Goal: Transaction & Acquisition: Obtain resource

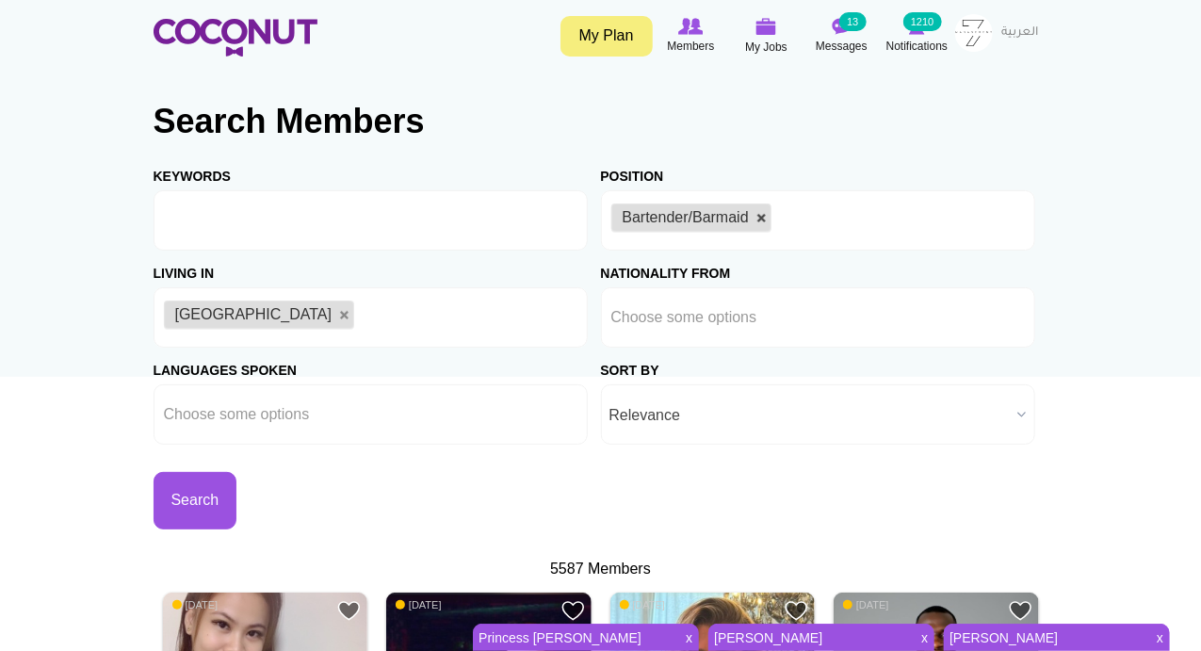
click at [757, 213] on link at bounding box center [762, 218] width 11 height 11
type input "Choose some options"
click at [756, 212] on input "text" at bounding box center [696, 220] width 170 height 17
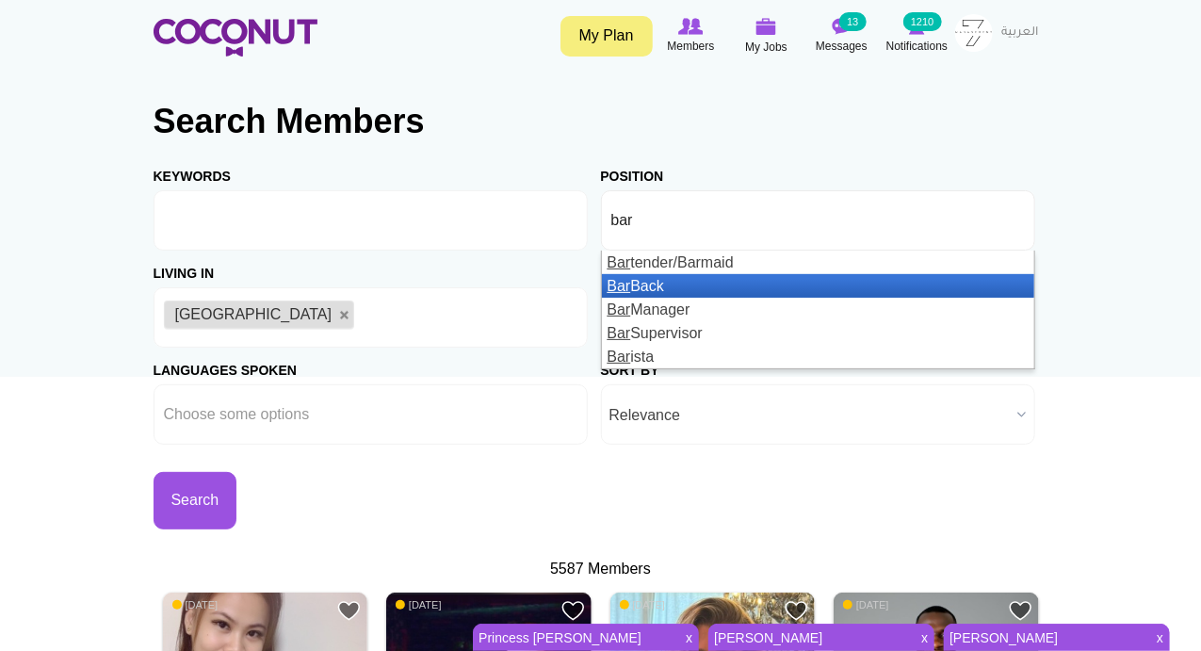
type input "bar"
click at [617, 286] on em "Bar" at bounding box center [620, 286] width 24 height 16
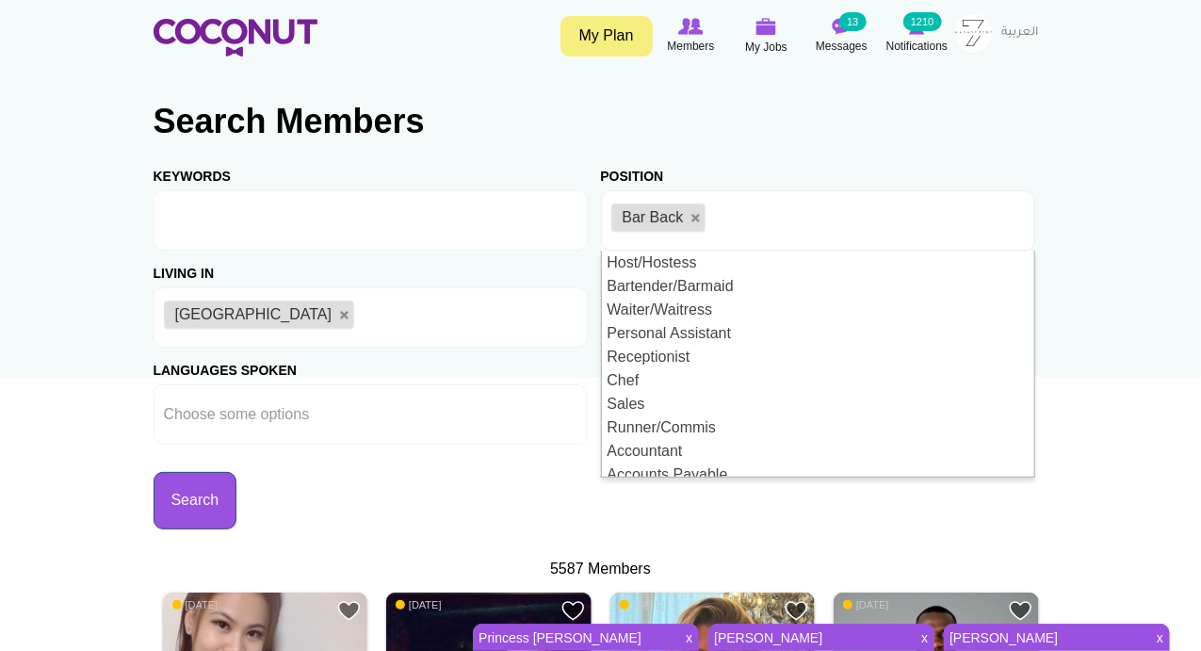
click at [232, 515] on button "Search" at bounding box center [196, 500] width 84 height 57
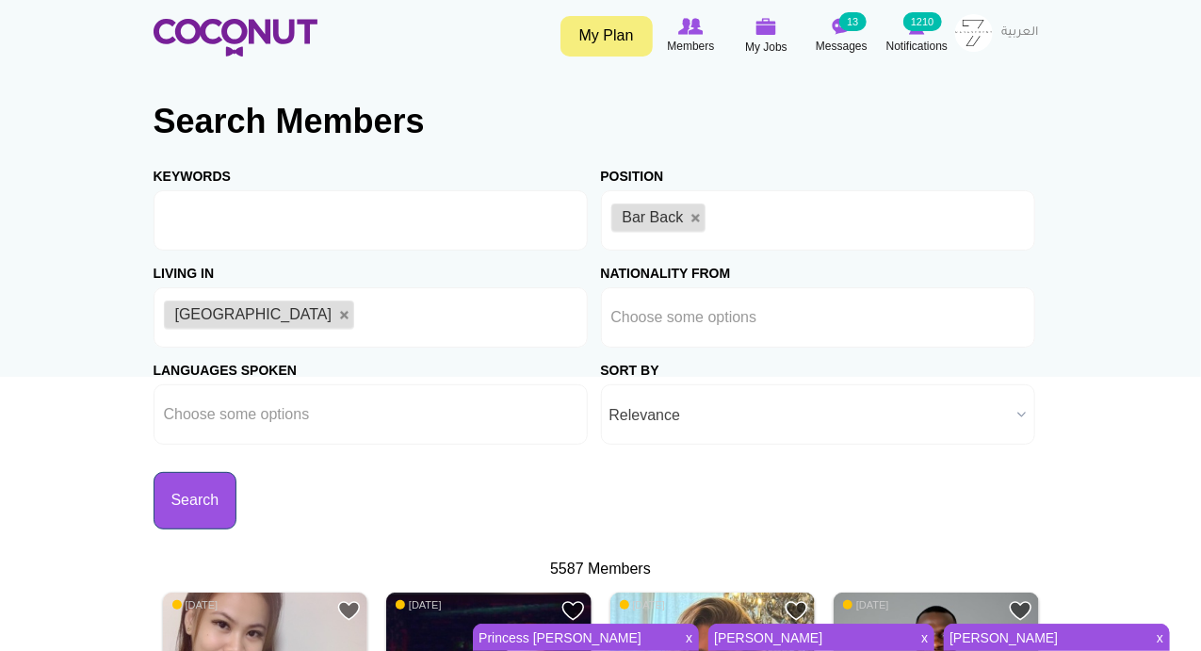
click at [203, 513] on button "Search" at bounding box center [196, 500] width 84 height 57
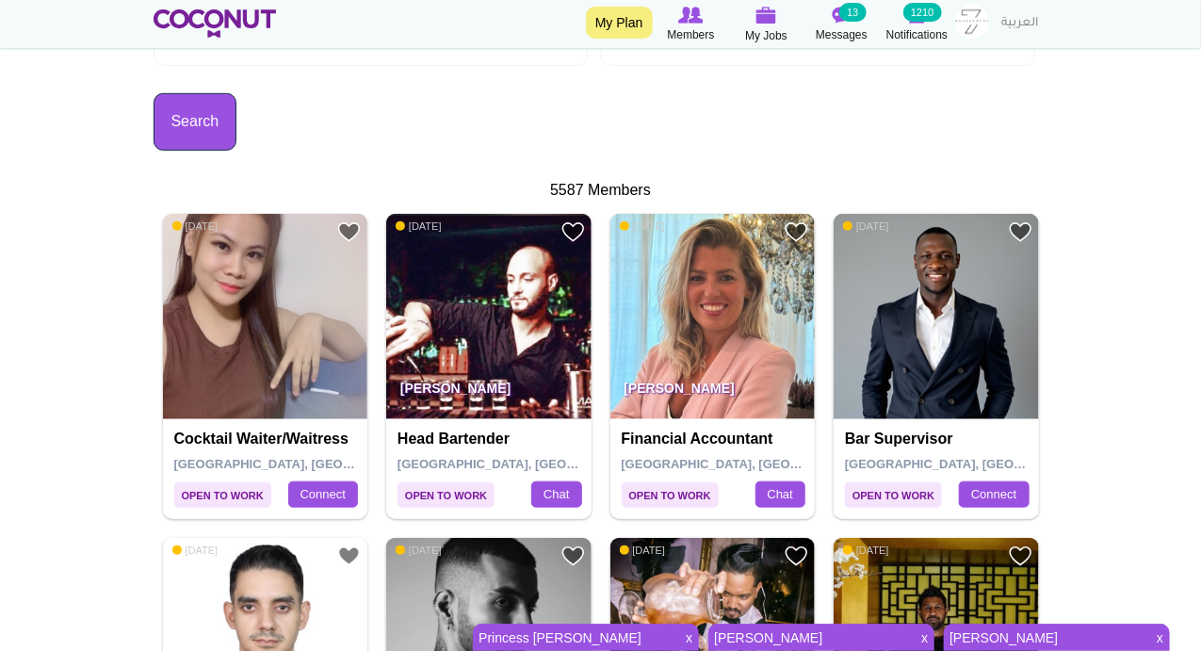
scroll to position [660, 0]
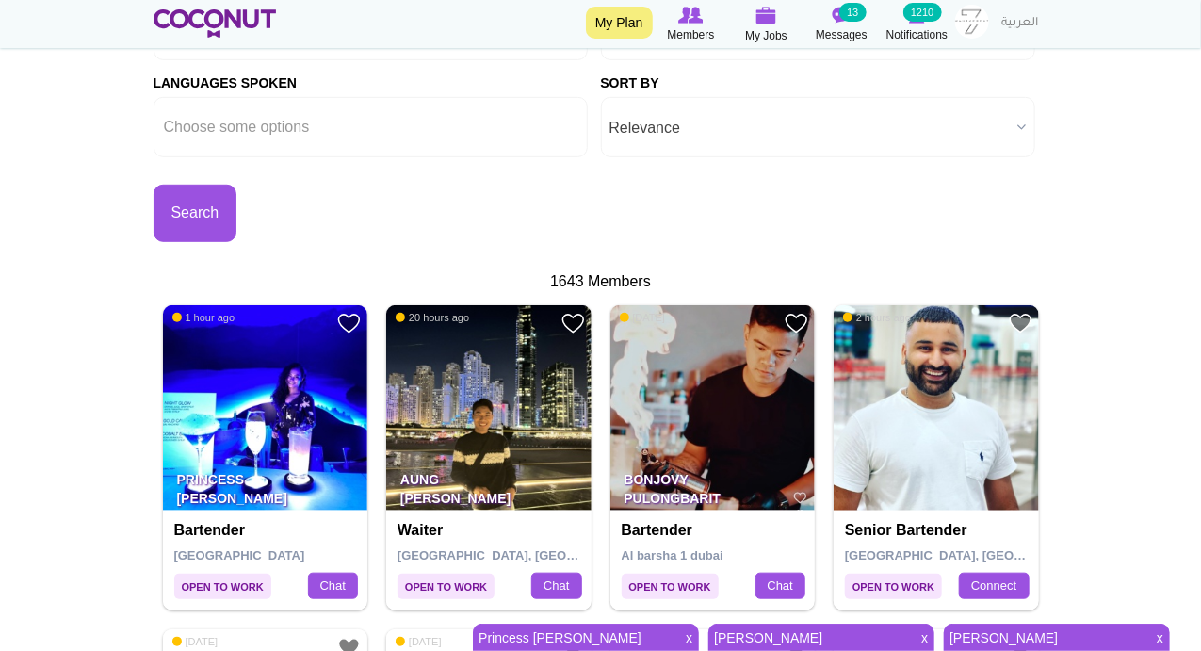
scroll to position [439, 0]
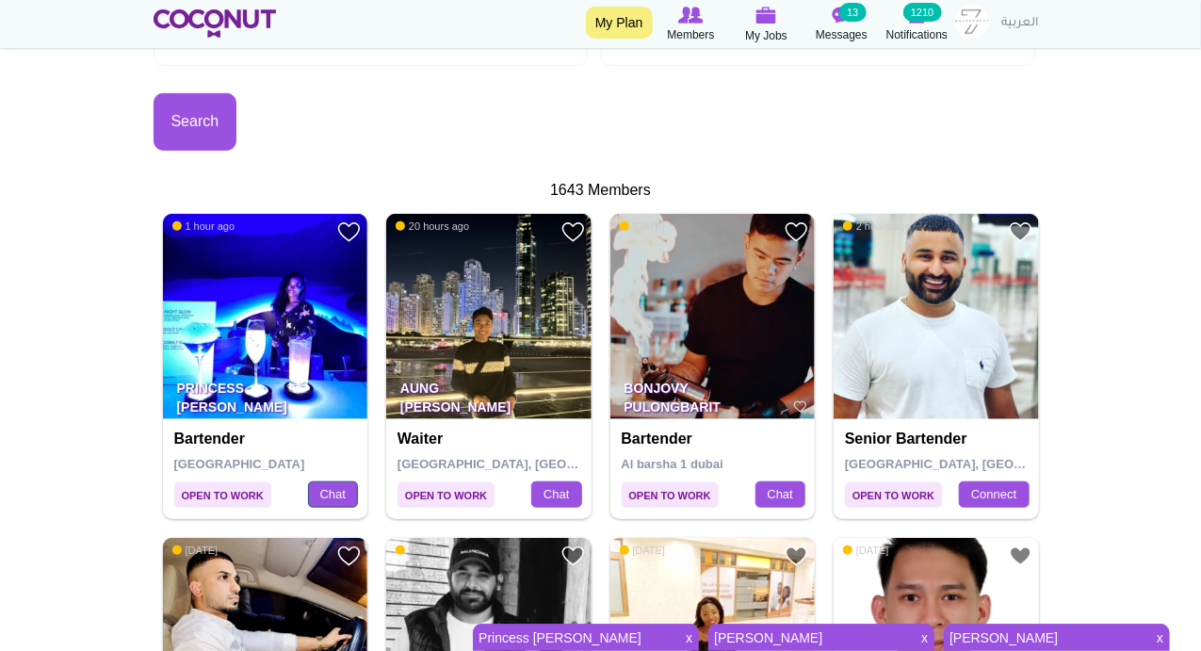
click at [322, 491] on link "Chat" at bounding box center [333, 494] width 50 height 26
click at [573, 627] on link "Princess Eulaine Bucao" at bounding box center [574, 638] width 202 height 26
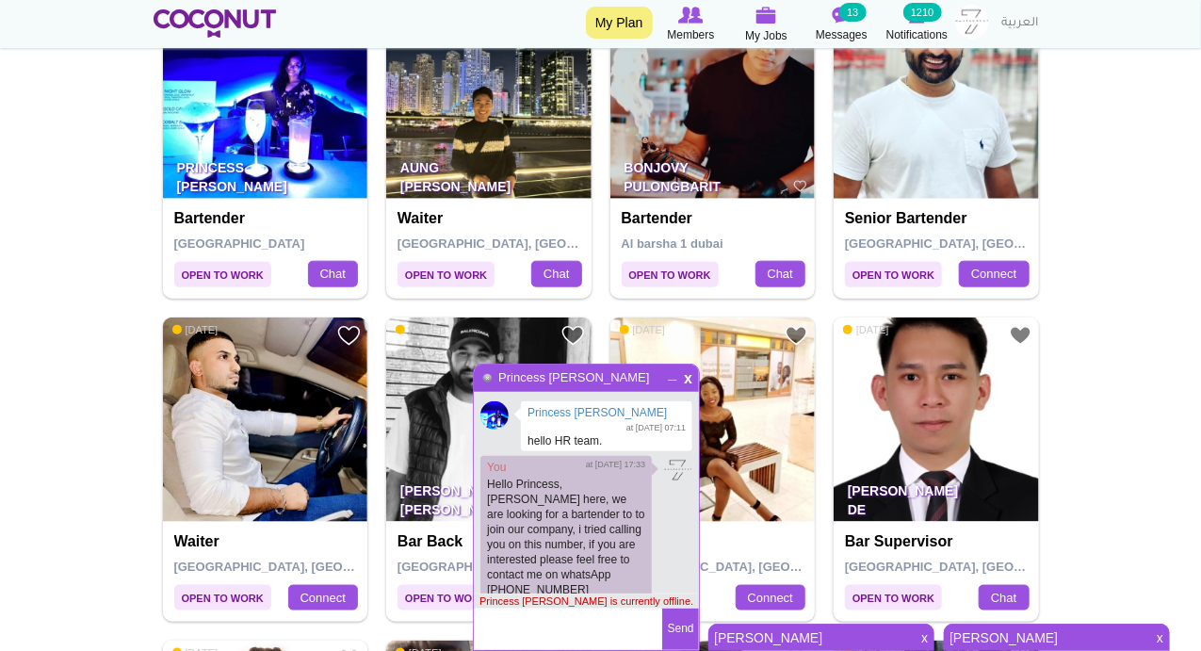
scroll to position [439, 0]
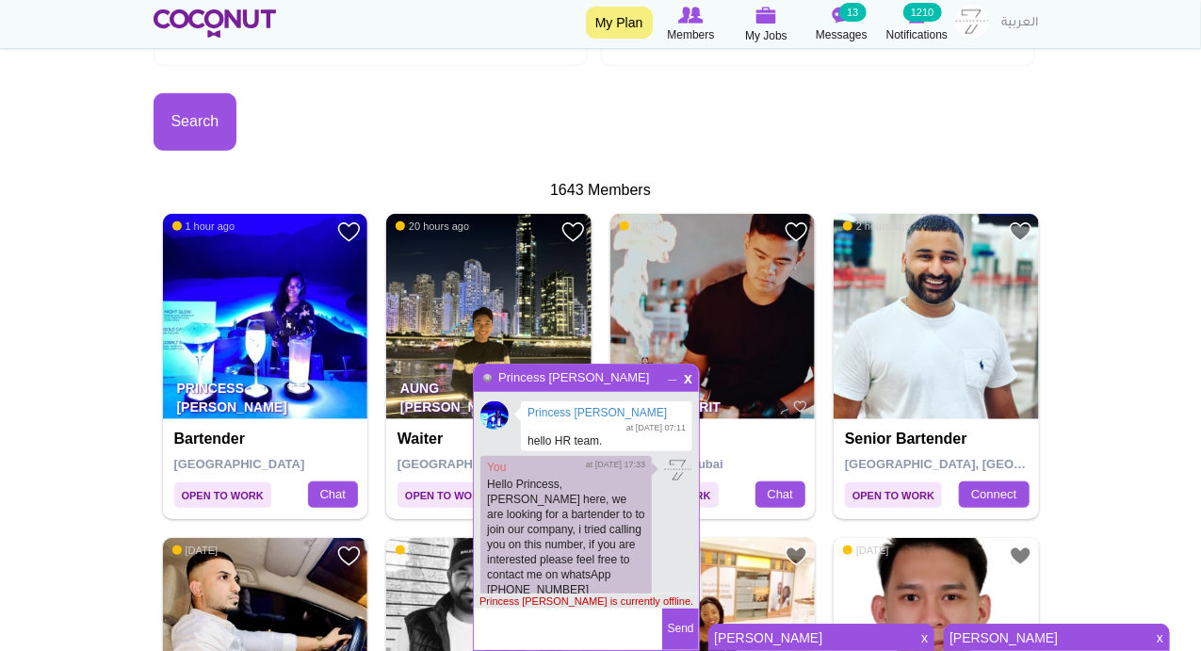
click at [689, 379] on span "x" at bounding box center [688, 376] width 16 height 14
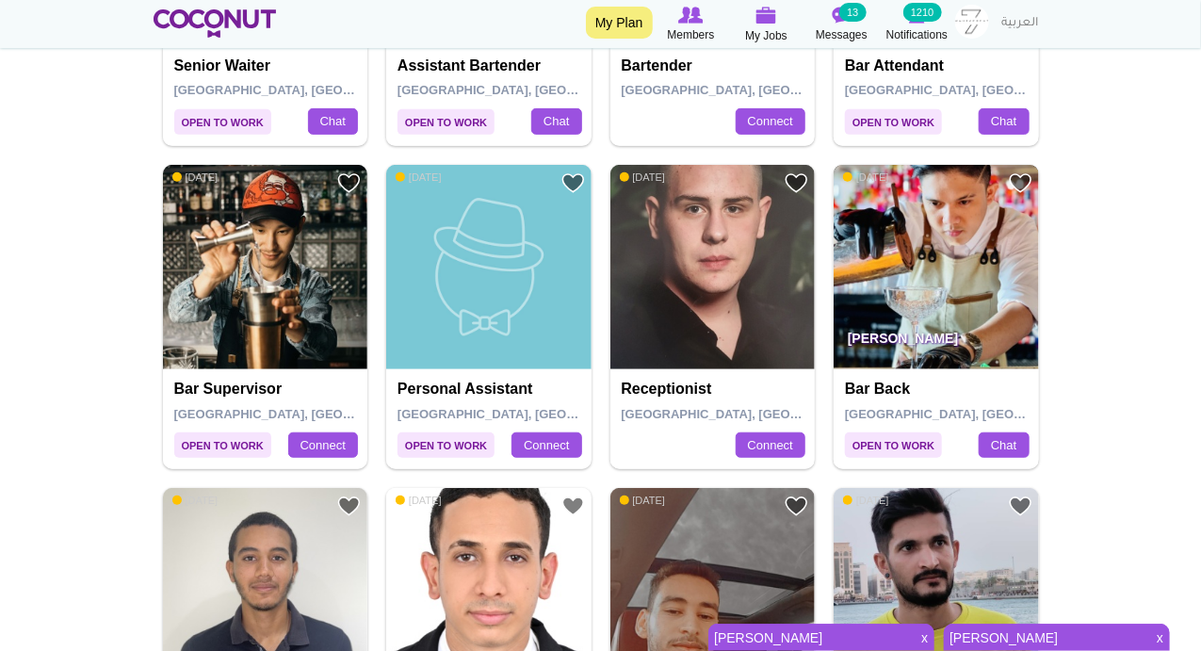
scroll to position [3298, 0]
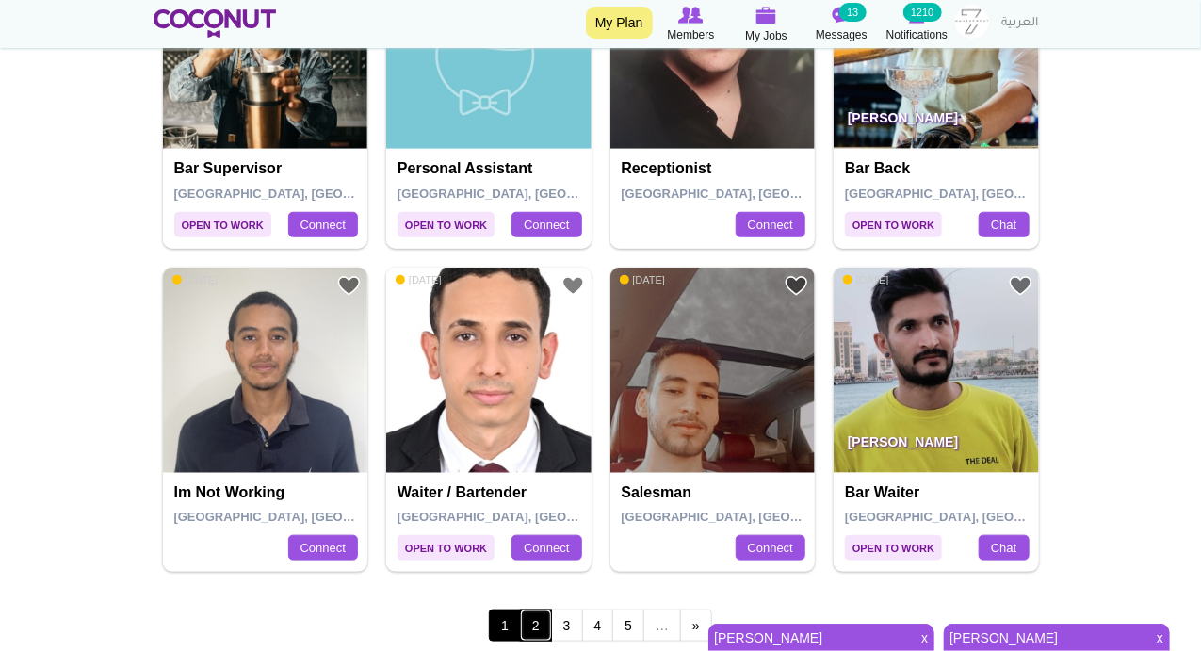
click at [534, 611] on link "2" at bounding box center [536, 626] width 32 height 32
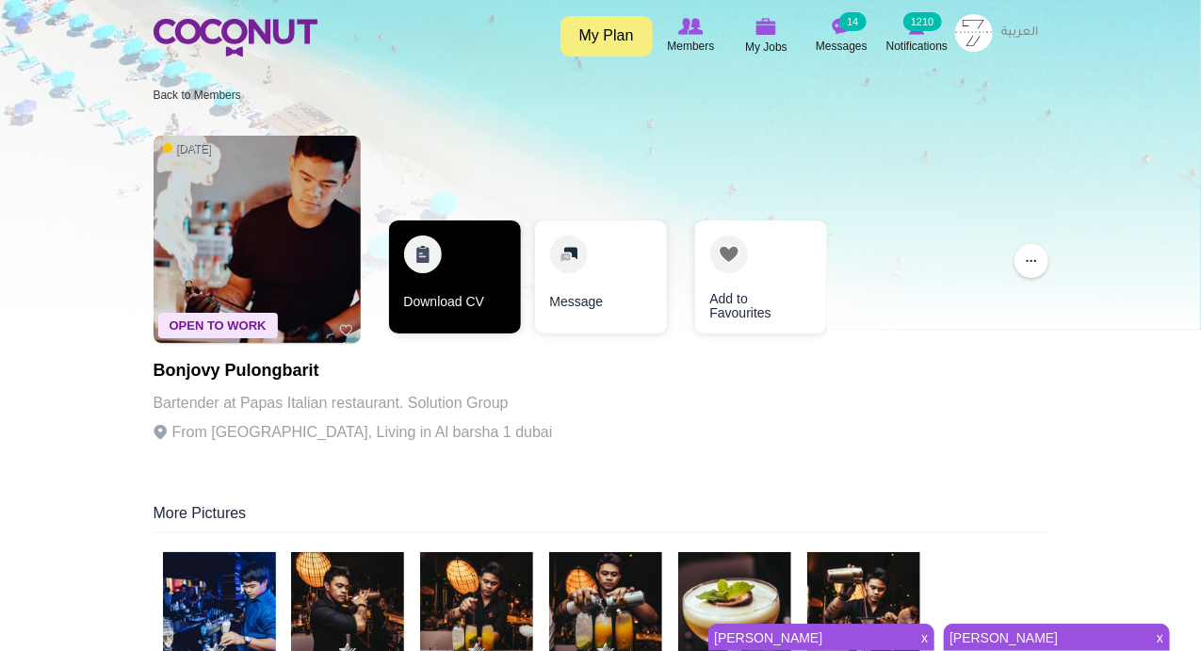
click at [418, 240] on link "Download CV" at bounding box center [455, 276] width 132 height 113
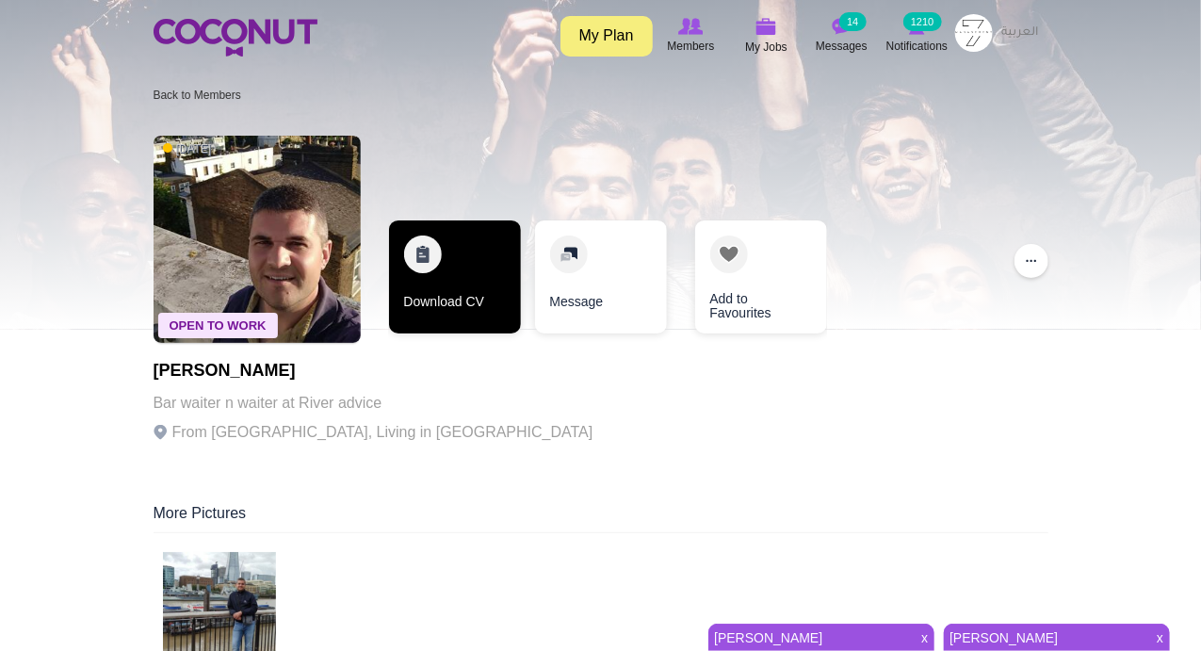
click at [420, 255] on link "Download CV" at bounding box center [455, 276] width 132 height 113
